Goal: Transaction & Acquisition: Book appointment/travel/reservation

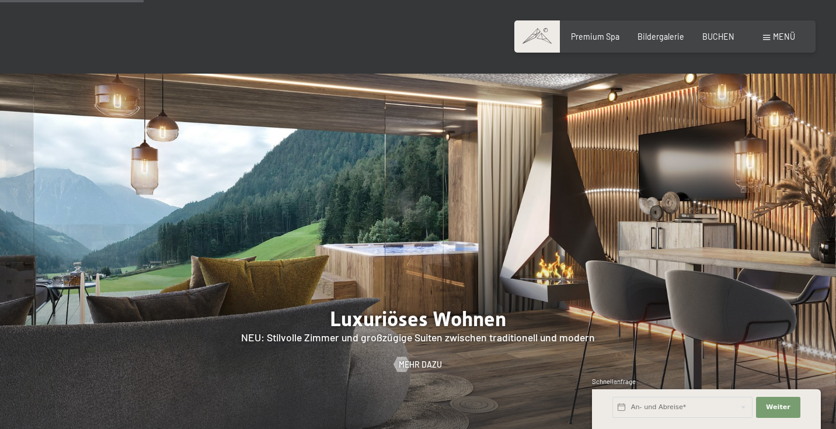
scroll to position [1168, 0]
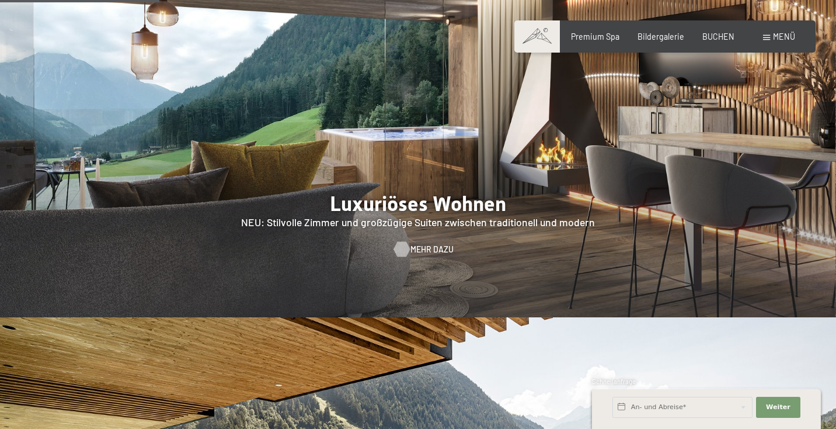
click at [421, 244] on span "Mehr dazu" at bounding box center [432, 250] width 43 height 12
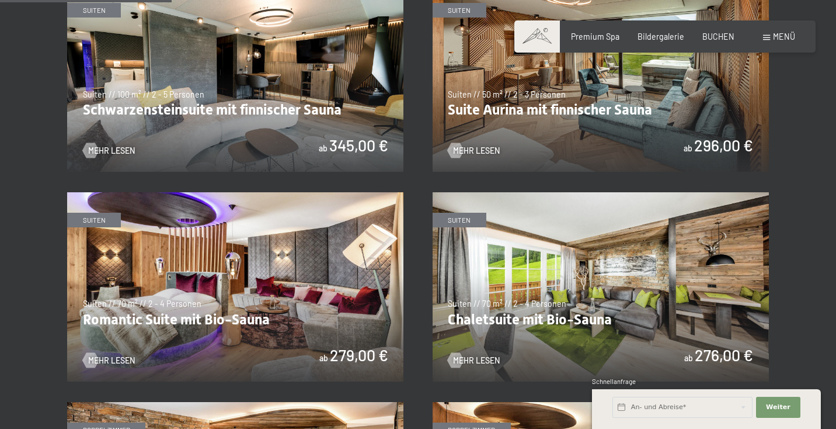
scroll to position [584, 0]
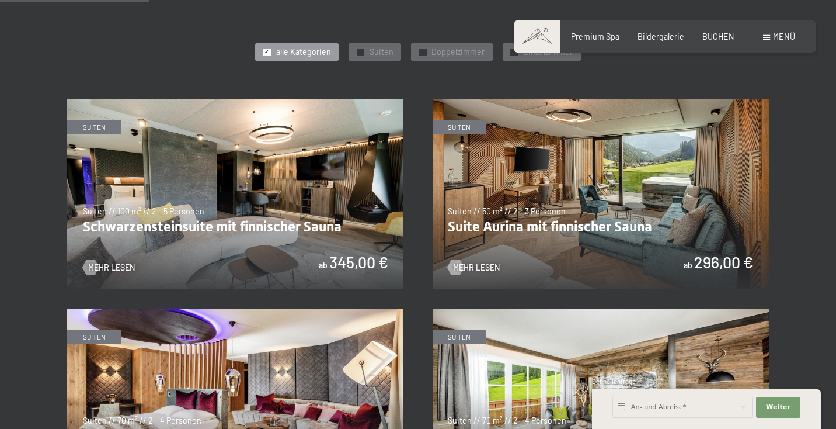
click at [590, 189] on img at bounding box center [601, 193] width 336 height 189
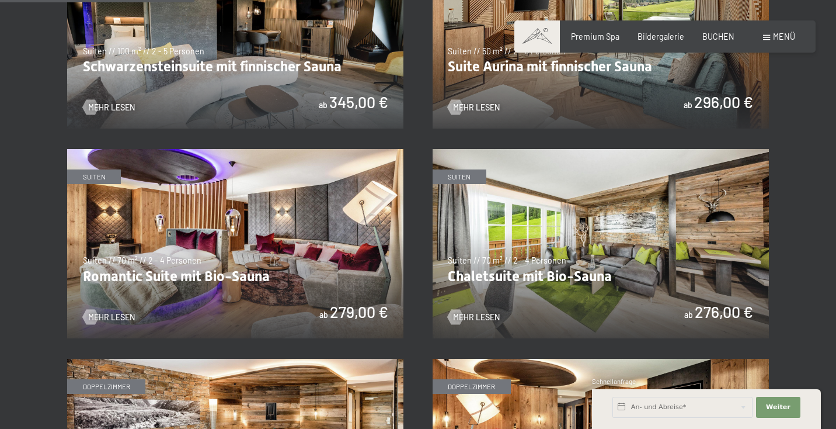
scroll to position [759, 0]
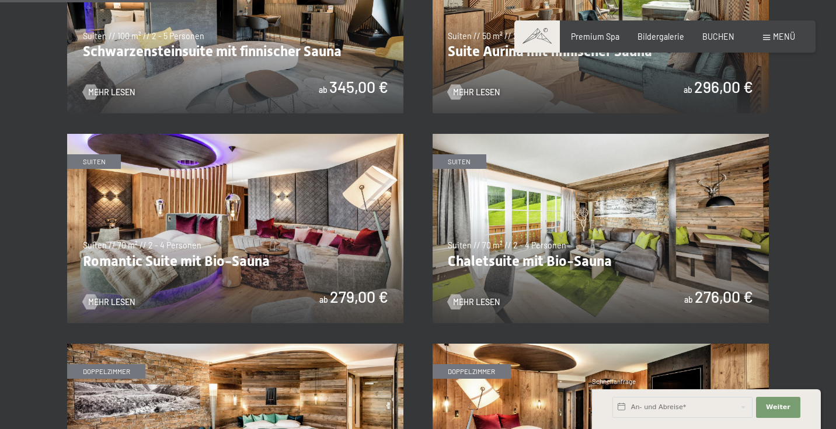
click at [190, 262] on img at bounding box center [235, 228] width 336 height 189
click at [549, 245] on img at bounding box center [601, 228] width 336 height 189
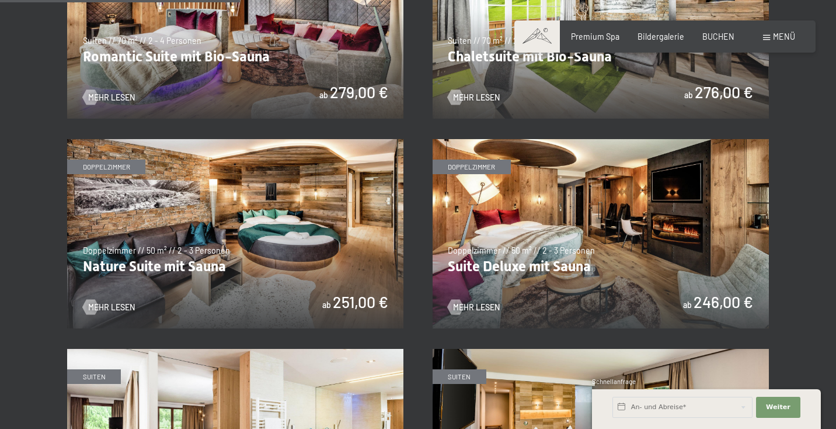
scroll to position [935, 0]
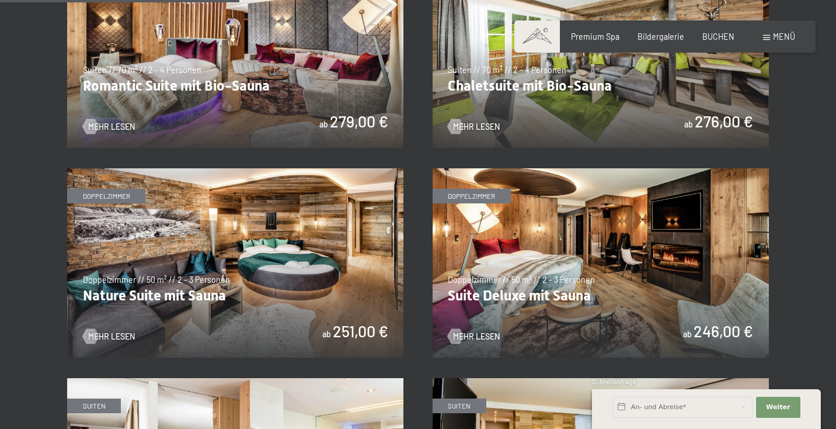
click at [519, 287] on img at bounding box center [601, 262] width 336 height 189
click at [232, 293] on img at bounding box center [235, 262] width 336 height 189
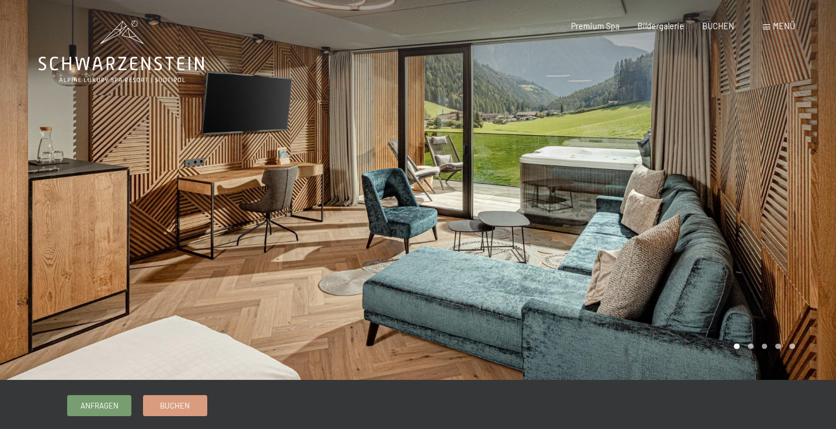
click at [786, 192] on div at bounding box center [627, 190] width 418 height 380
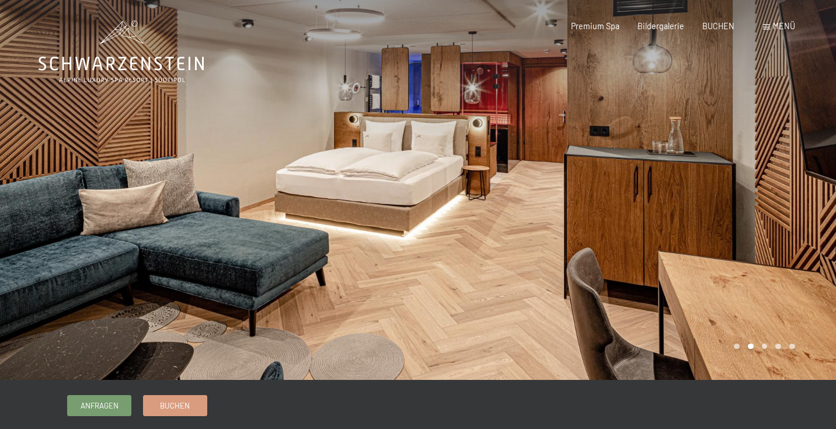
click at [786, 192] on div at bounding box center [627, 190] width 418 height 380
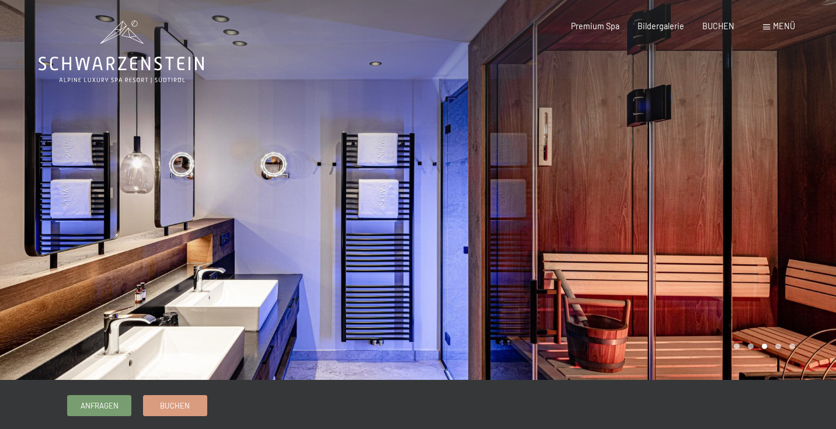
click at [786, 192] on div at bounding box center [627, 190] width 418 height 380
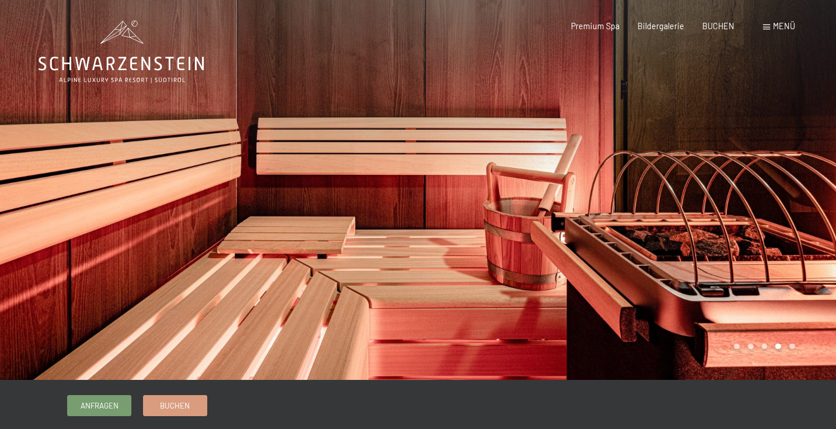
click at [786, 192] on div at bounding box center [627, 190] width 418 height 380
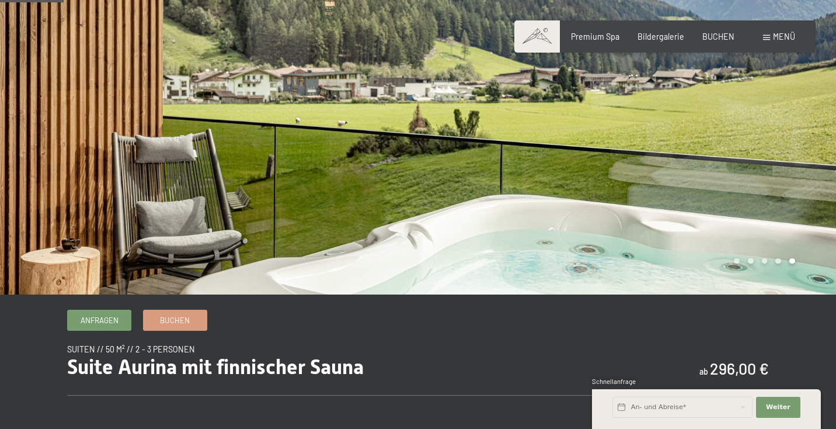
scroll to position [117, 0]
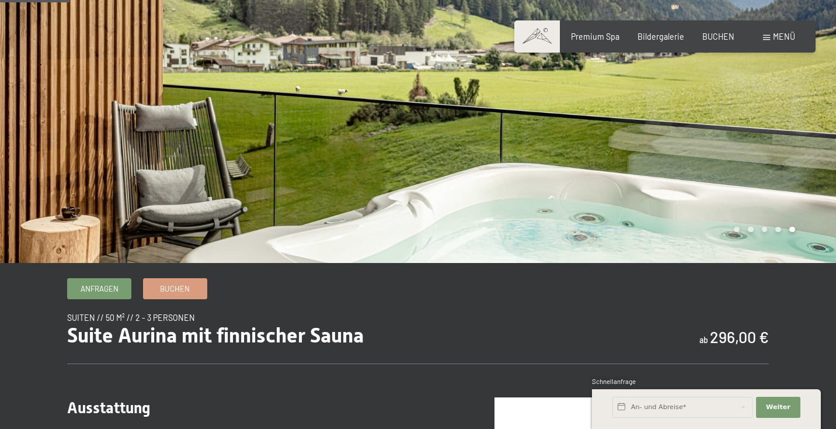
click at [789, 173] on div at bounding box center [627, 73] width 418 height 380
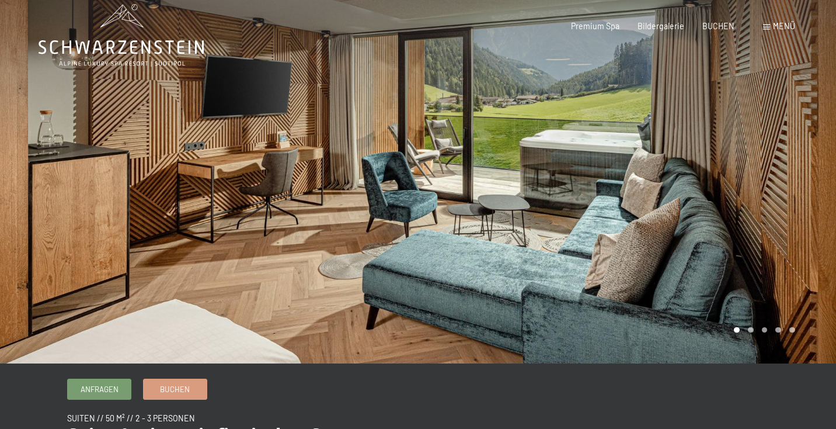
scroll to position [0, 0]
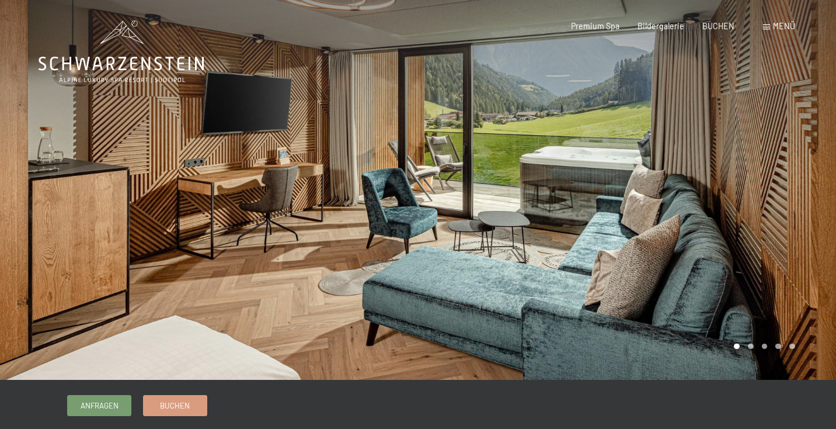
click at [797, 164] on div at bounding box center [627, 190] width 418 height 380
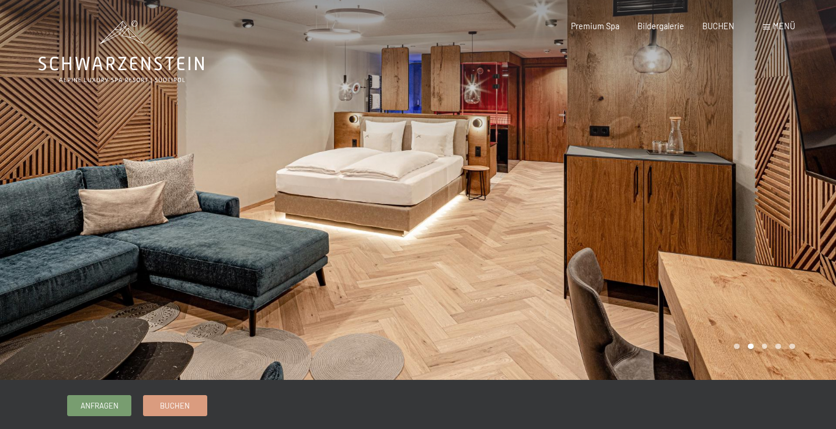
click at [797, 164] on div at bounding box center [627, 190] width 418 height 380
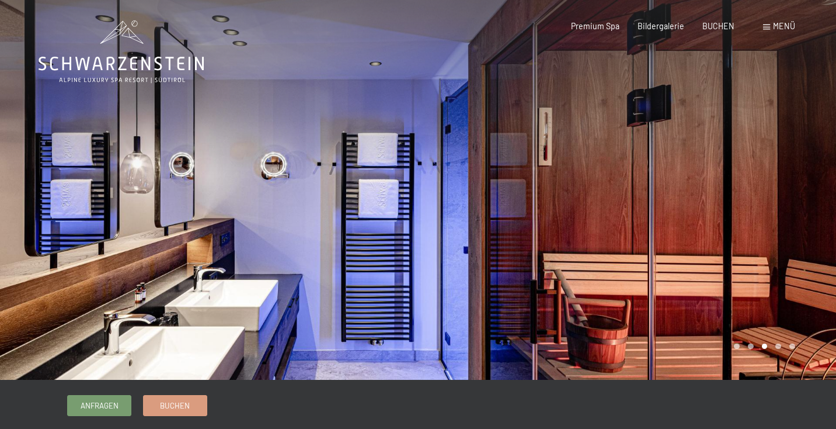
click at [797, 164] on div at bounding box center [627, 190] width 418 height 380
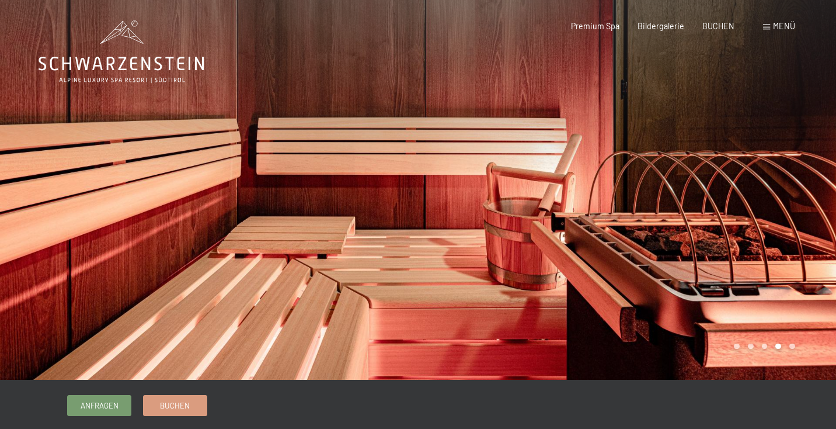
click at [797, 164] on div at bounding box center [627, 190] width 418 height 380
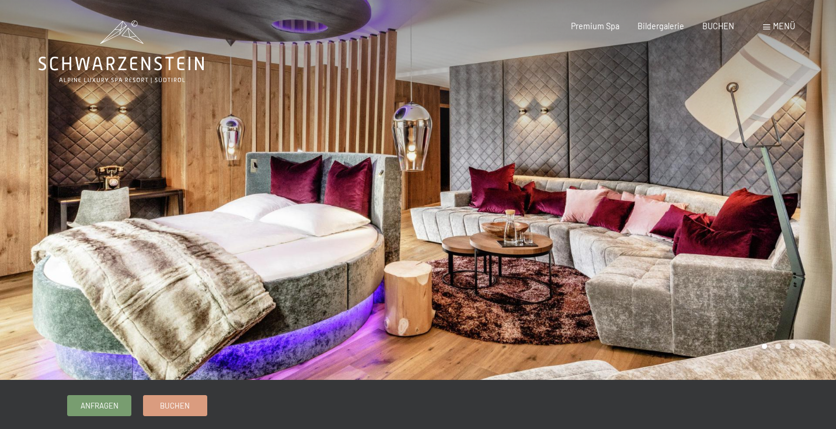
click at [821, 202] on div at bounding box center [627, 190] width 418 height 380
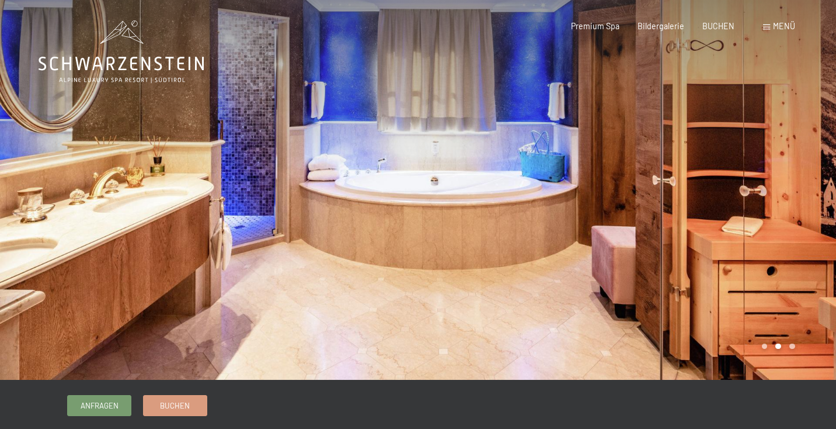
click at [821, 202] on div at bounding box center [627, 190] width 418 height 380
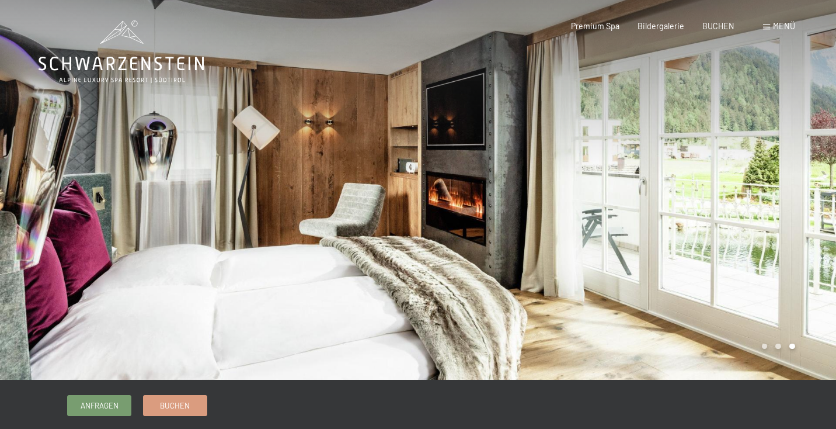
click at [821, 202] on div at bounding box center [627, 190] width 418 height 380
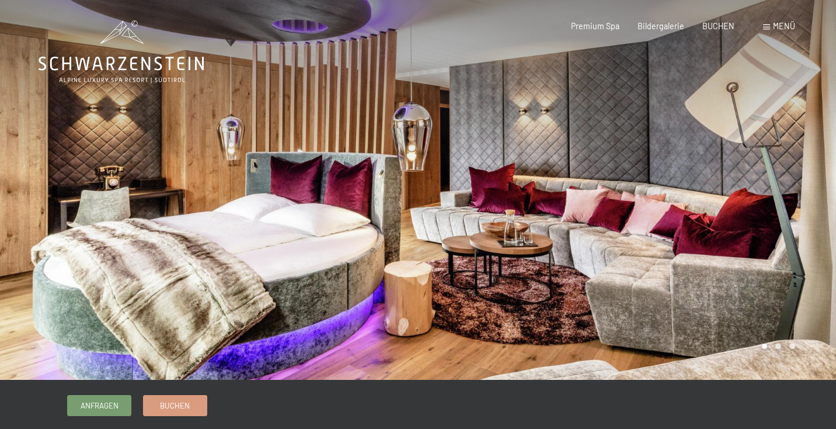
click at [821, 202] on div at bounding box center [627, 190] width 418 height 380
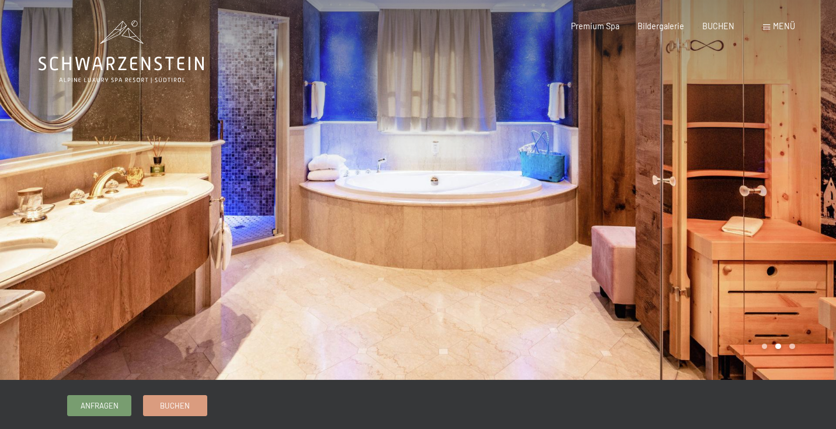
click at [821, 202] on div at bounding box center [627, 190] width 418 height 380
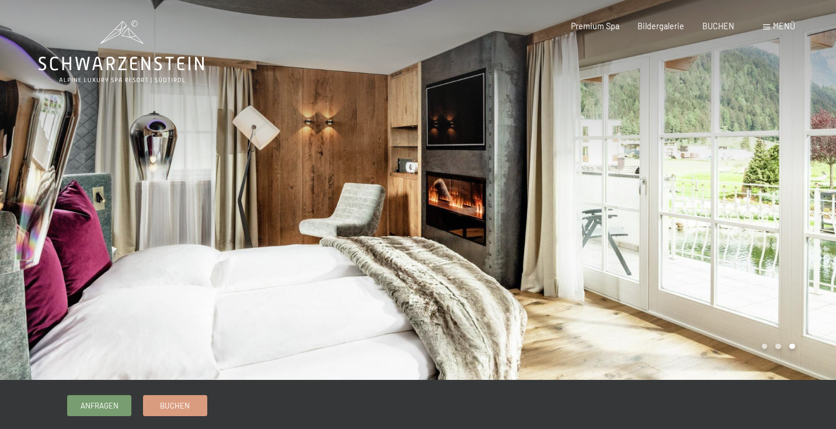
click at [821, 202] on div at bounding box center [627, 190] width 418 height 380
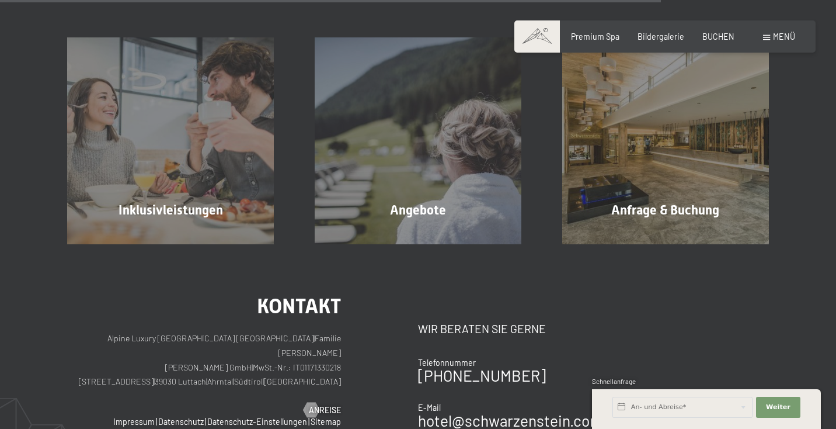
scroll to position [1168, 0]
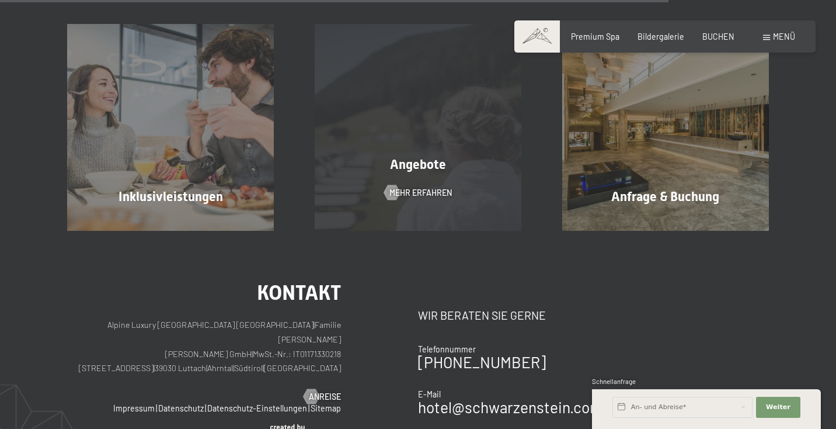
click at [454, 154] on div "Angebote Mehr erfahren" at bounding box center [418, 127] width 248 height 206
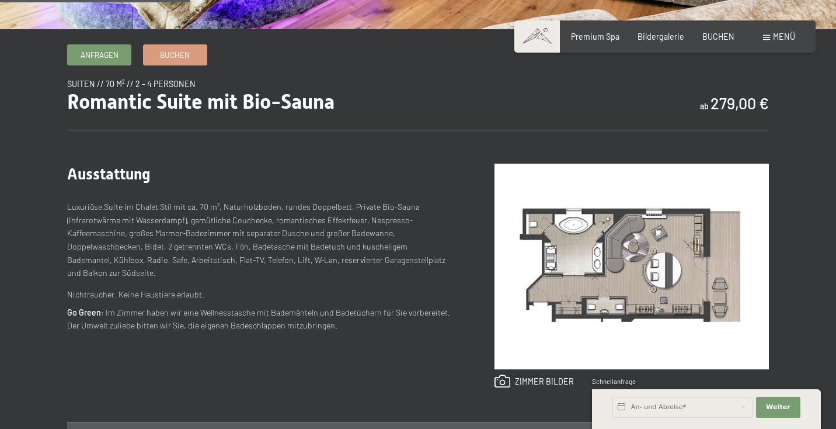
scroll to position [175, 0]
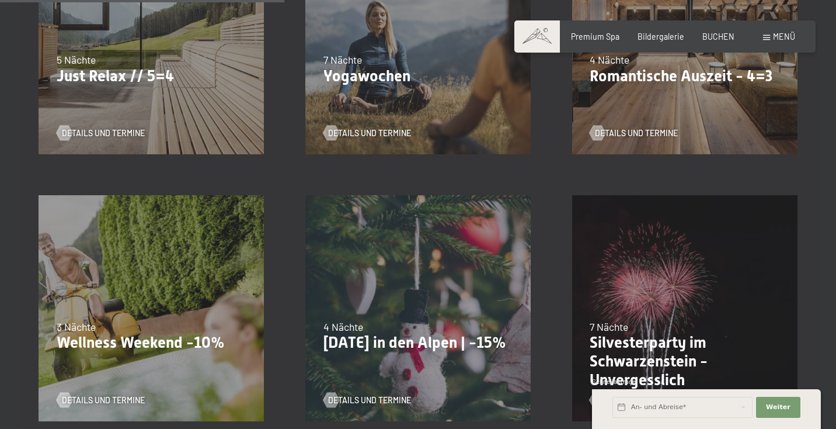
scroll to position [401, 0]
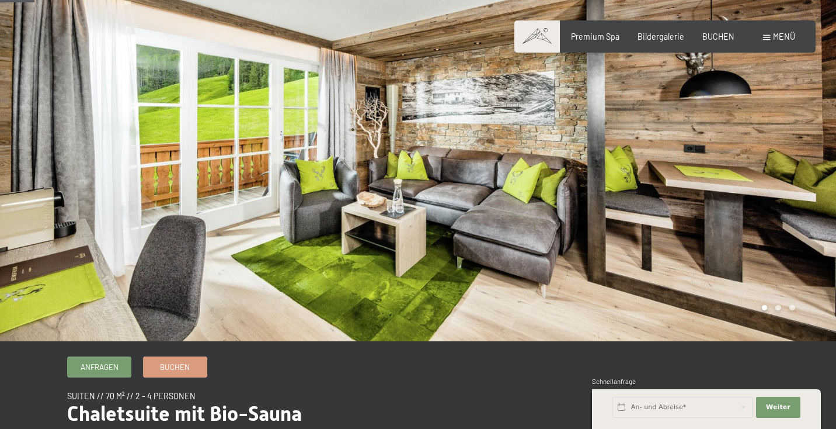
scroll to position [58, 0]
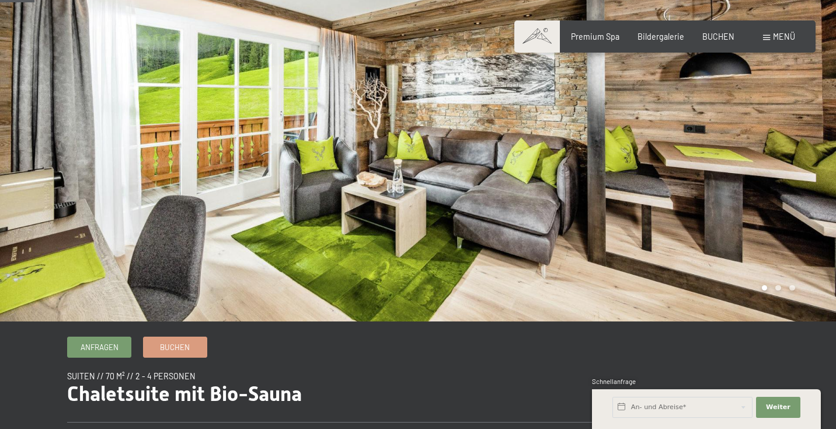
click at [827, 180] on div at bounding box center [627, 132] width 418 height 380
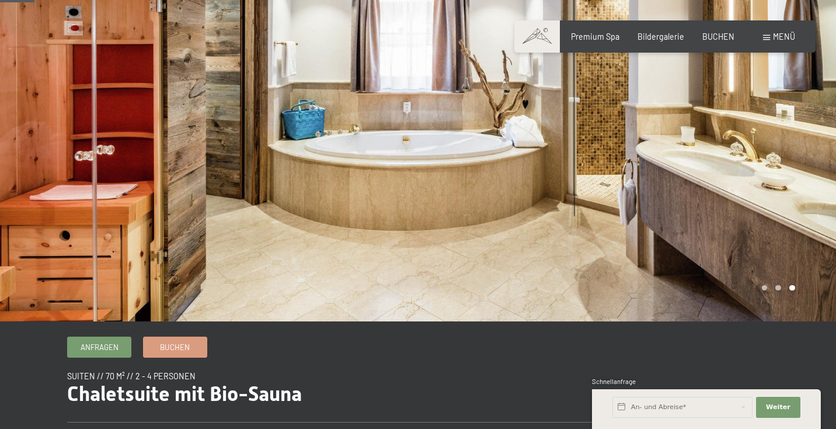
click at [827, 180] on div at bounding box center [627, 132] width 418 height 380
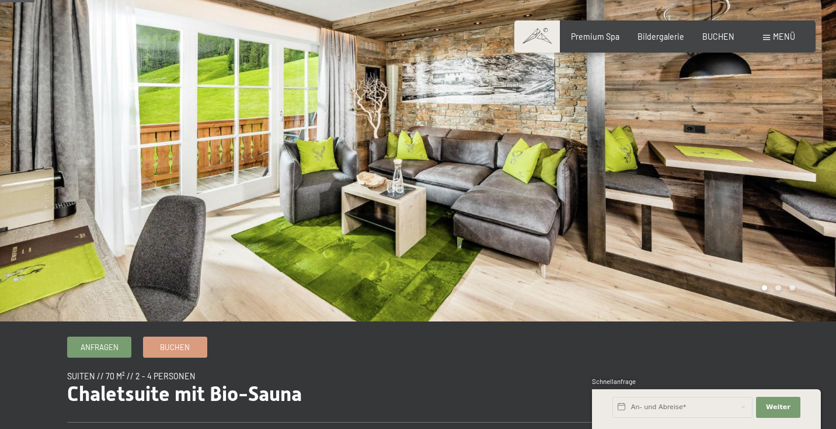
click at [827, 180] on div at bounding box center [627, 132] width 418 height 380
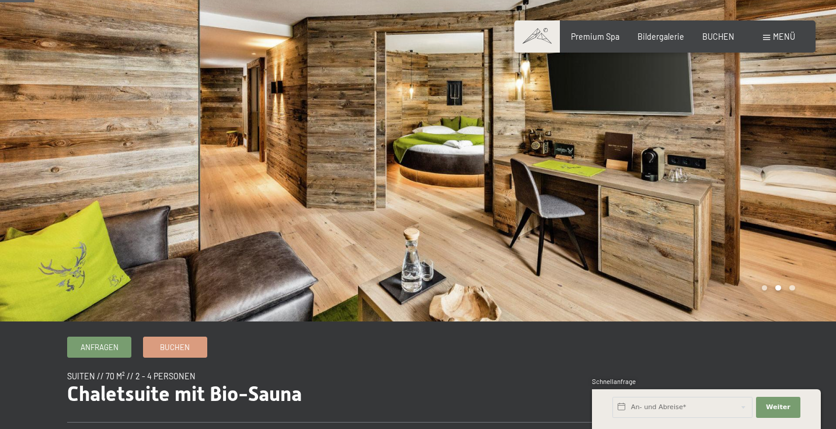
click at [827, 180] on div at bounding box center [627, 132] width 418 height 380
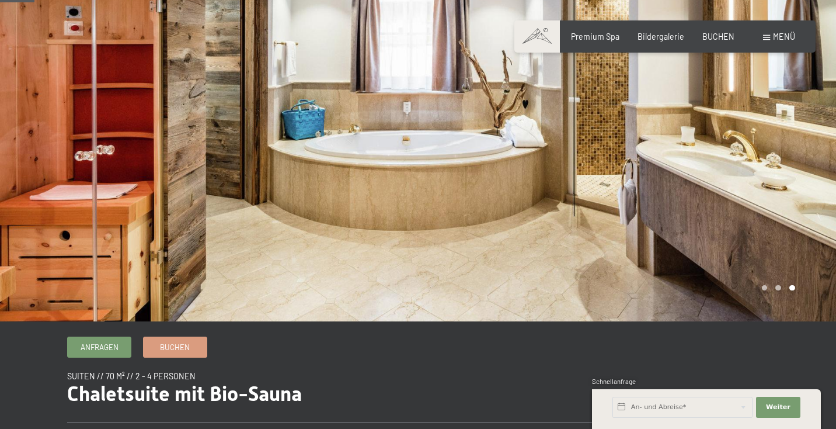
click at [827, 180] on div at bounding box center [627, 132] width 418 height 380
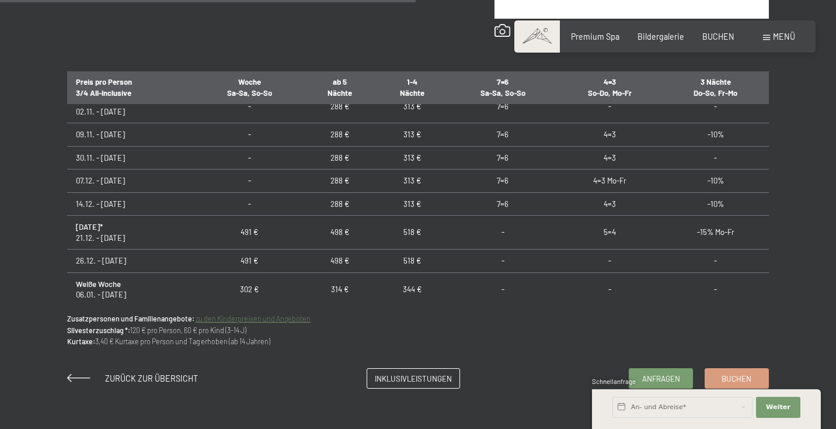
scroll to position [0, 0]
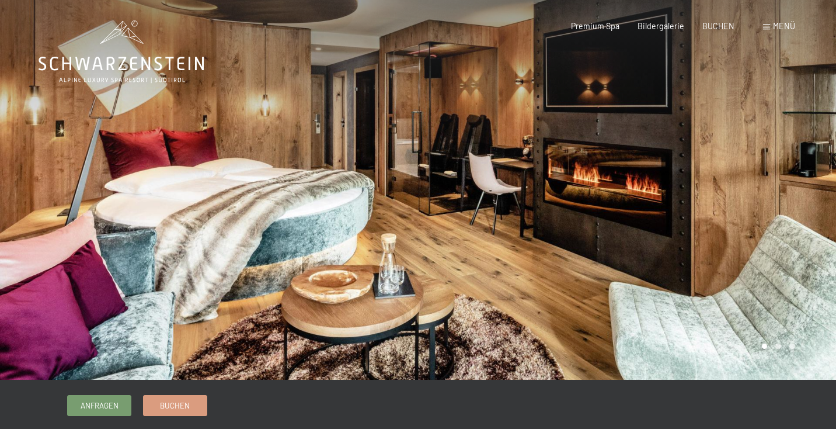
click at [622, 231] on div at bounding box center [627, 190] width 418 height 380
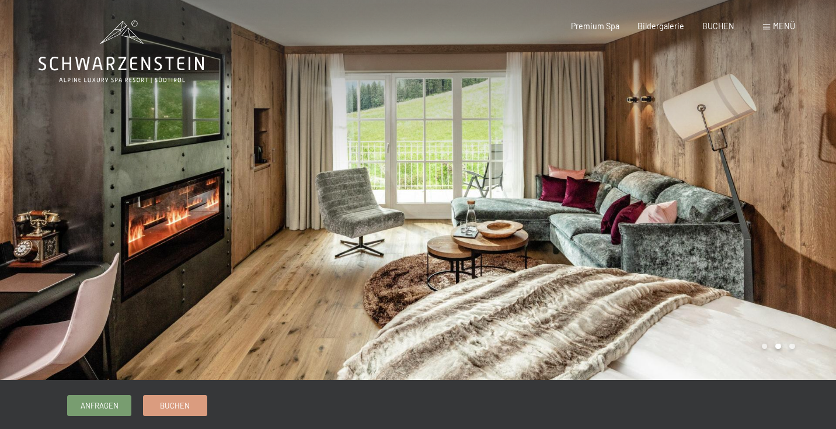
click at [627, 227] on div at bounding box center [627, 190] width 418 height 380
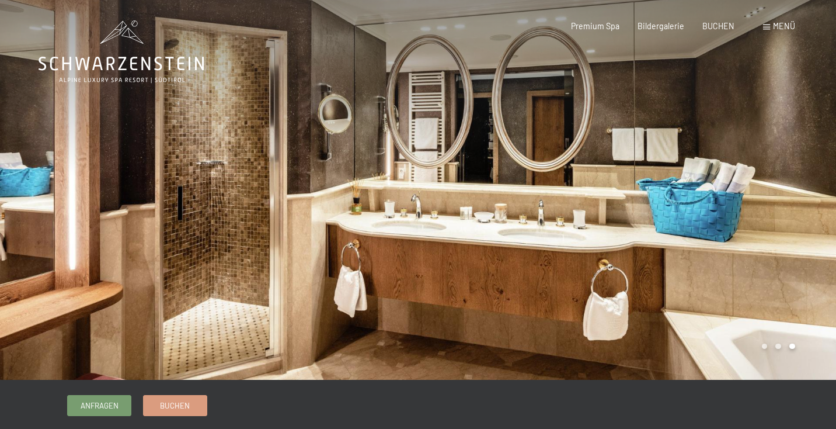
click at [627, 227] on div at bounding box center [627, 190] width 418 height 380
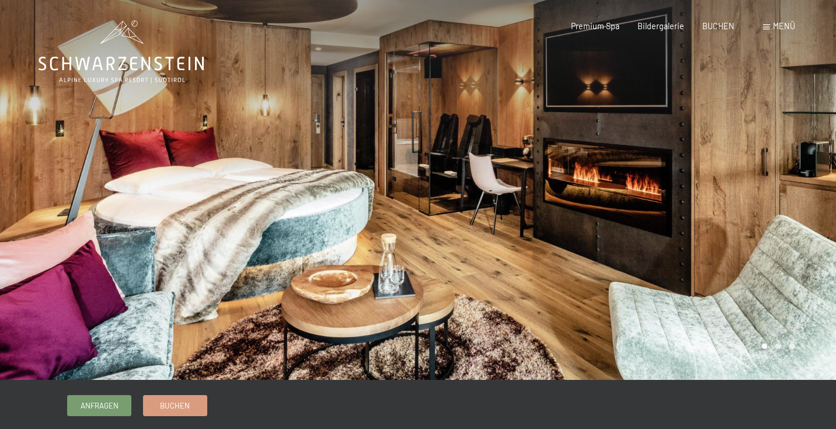
click at [627, 227] on div at bounding box center [627, 190] width 418 height 380
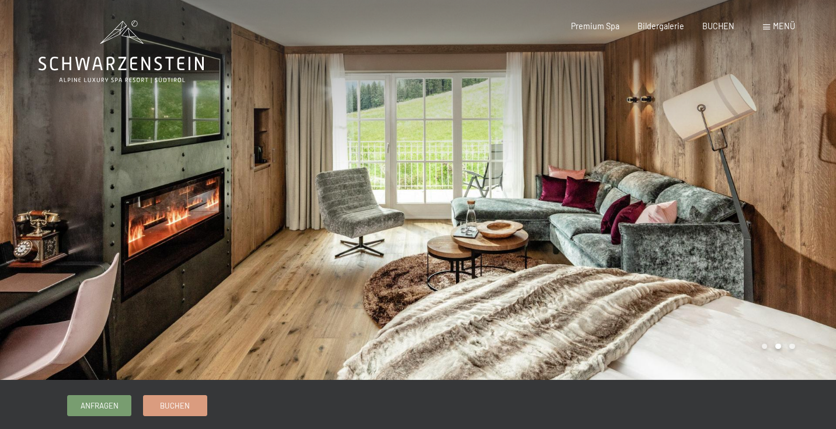
click at [627, 227] on div at bounding box center [627, 190] width 418 height 380
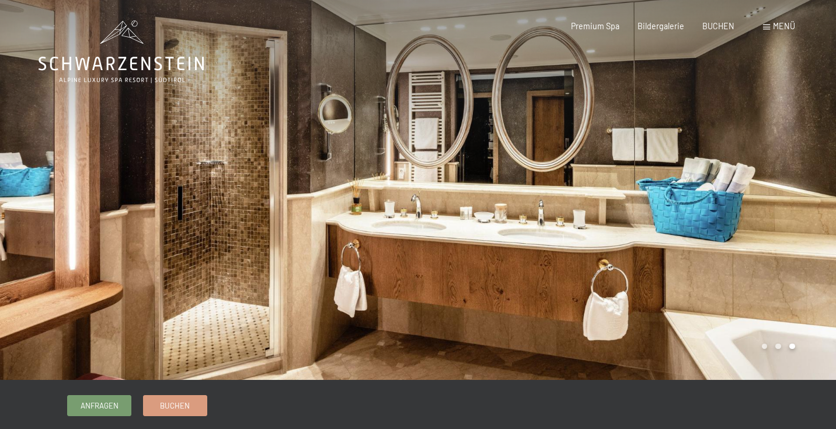
click at [780, 26] on span "Menü" at bounding box center [784, 26] width 22 height 10
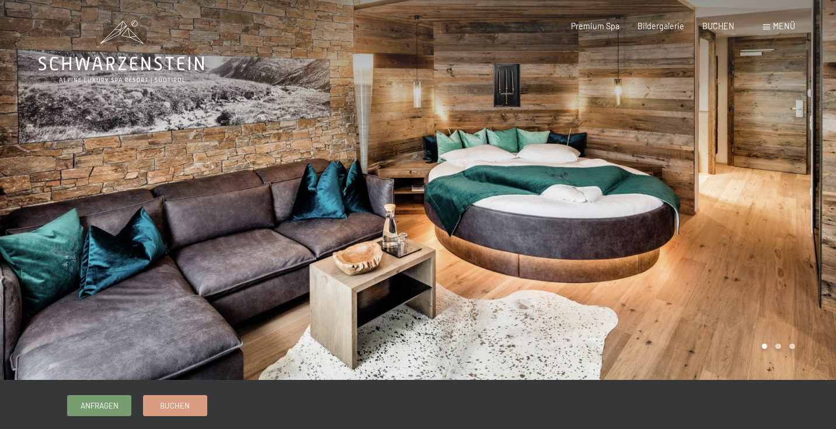
click at [659, 251] on div at bounding box center [627, 190] width 418 height 380
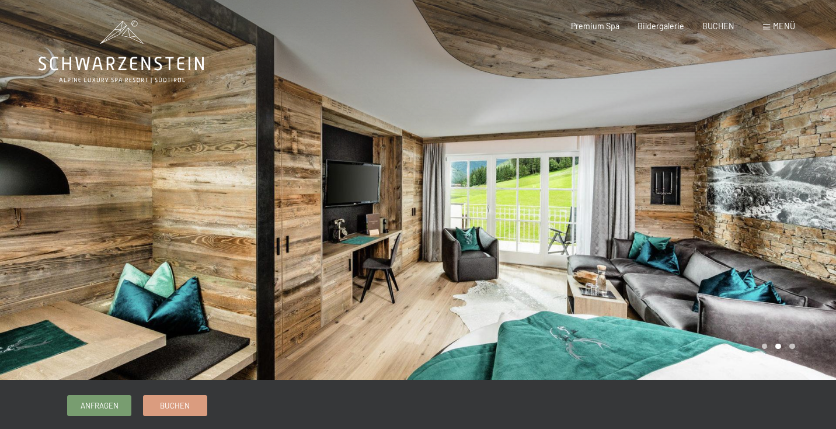
click at [730, 220] on div at bounding box center [627, 190] width 418 height 380
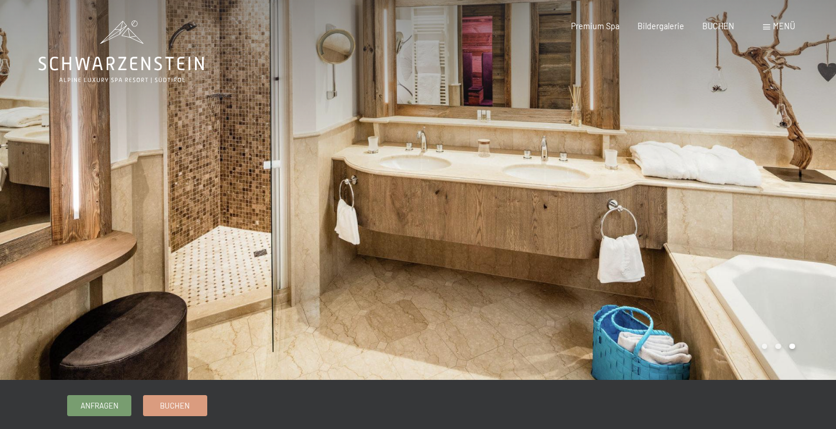
click at [730, 220] on div at bounding box center [627, 190] width 418 height 380
